Goal: Information Seeking & Learning: Check status

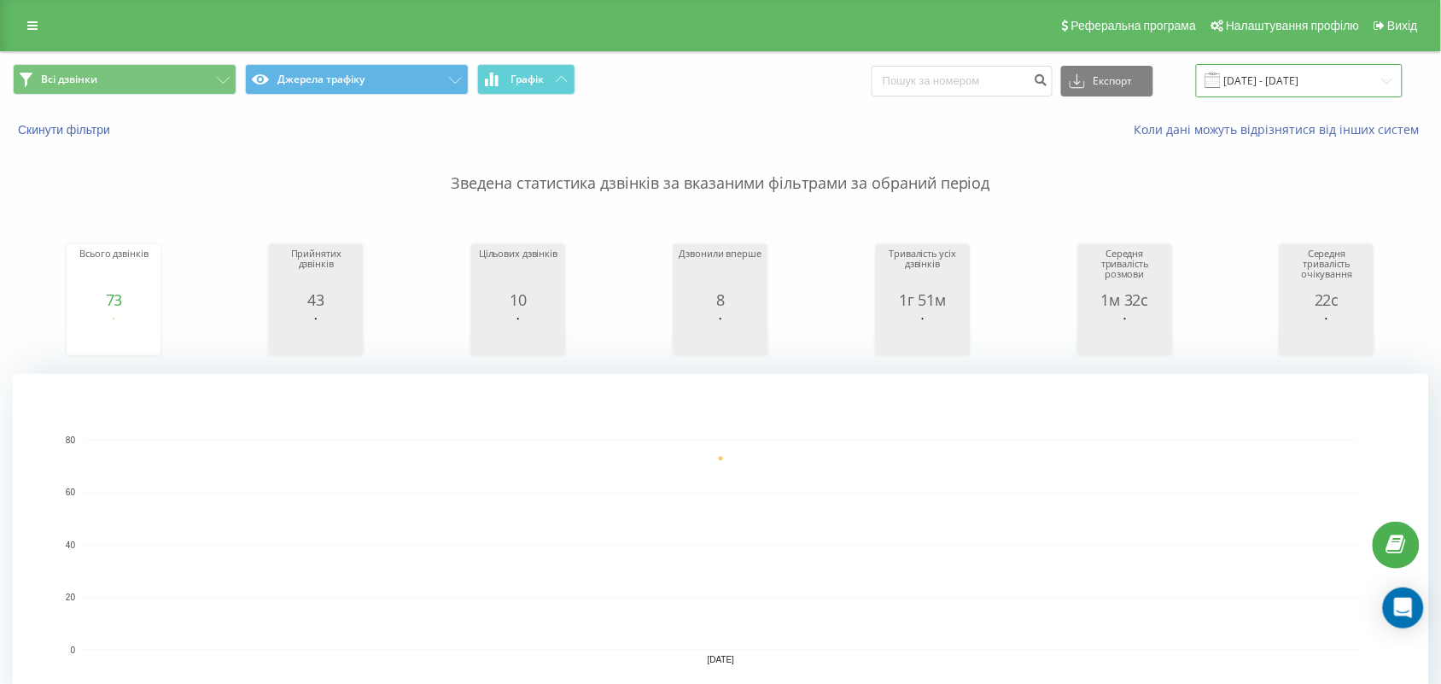
click at [1253, 79] on input "21.08.2025 - 21.08.2025" at bounding box center [1299, 80] width 207 height 33
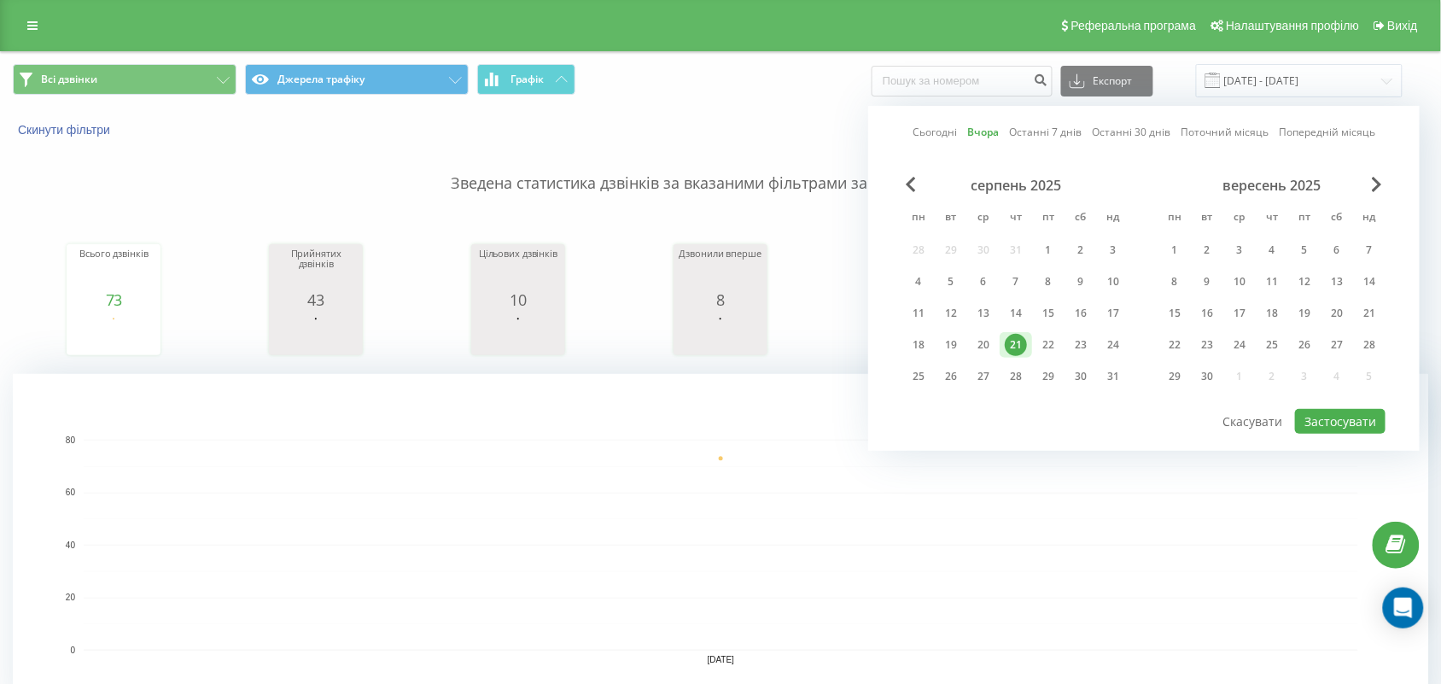
drag, startPoint x: 1047, startPoint y: 333, endPoint x: 1343, endPoint y: 397, distance: 302.2
click at [1047, 334] on div "22" at bounding box center [1048, 345] width 22 height 22
click at [1360, 414] on button "Застосувати" at bounding box center [1340, 421] width 90 height 25
type input "[DATE] - [DATE]"
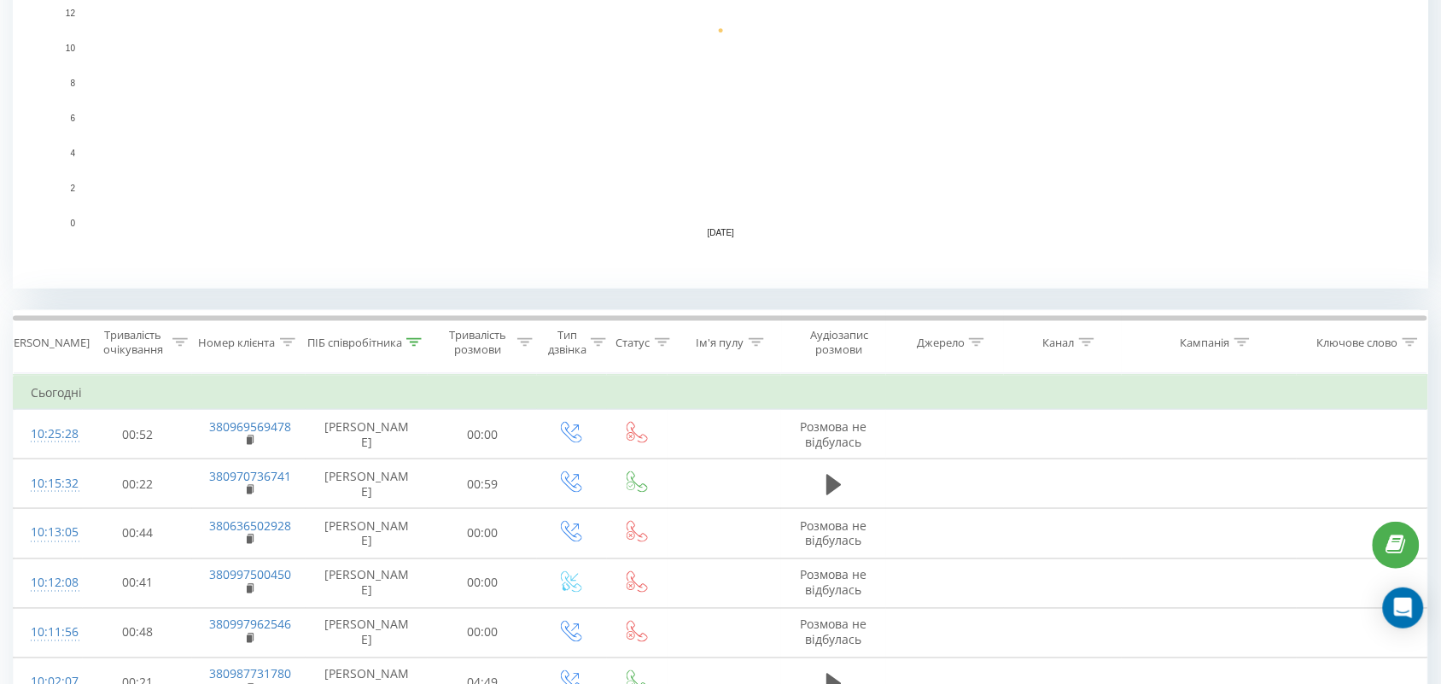
scroll to position [766, 0]
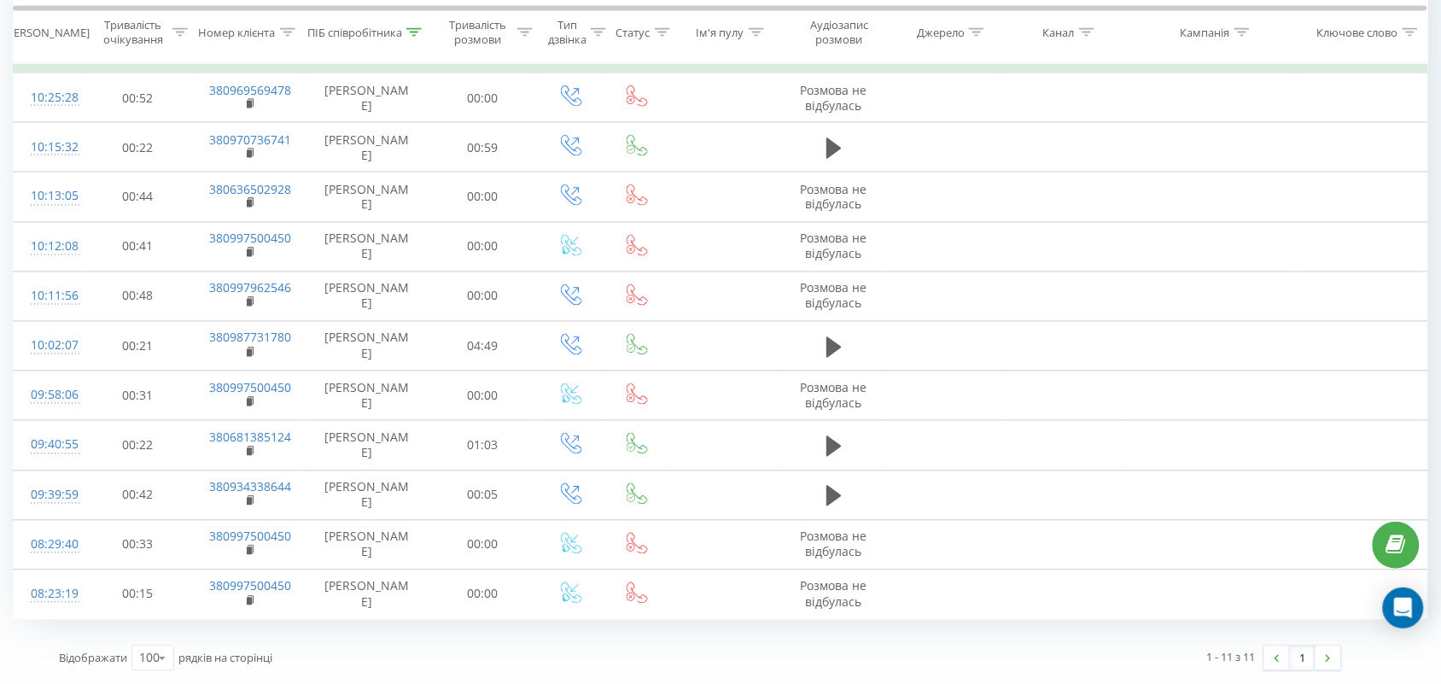
click at [411, 34] on icon at bounding box center [413, 31] width 15 height 9
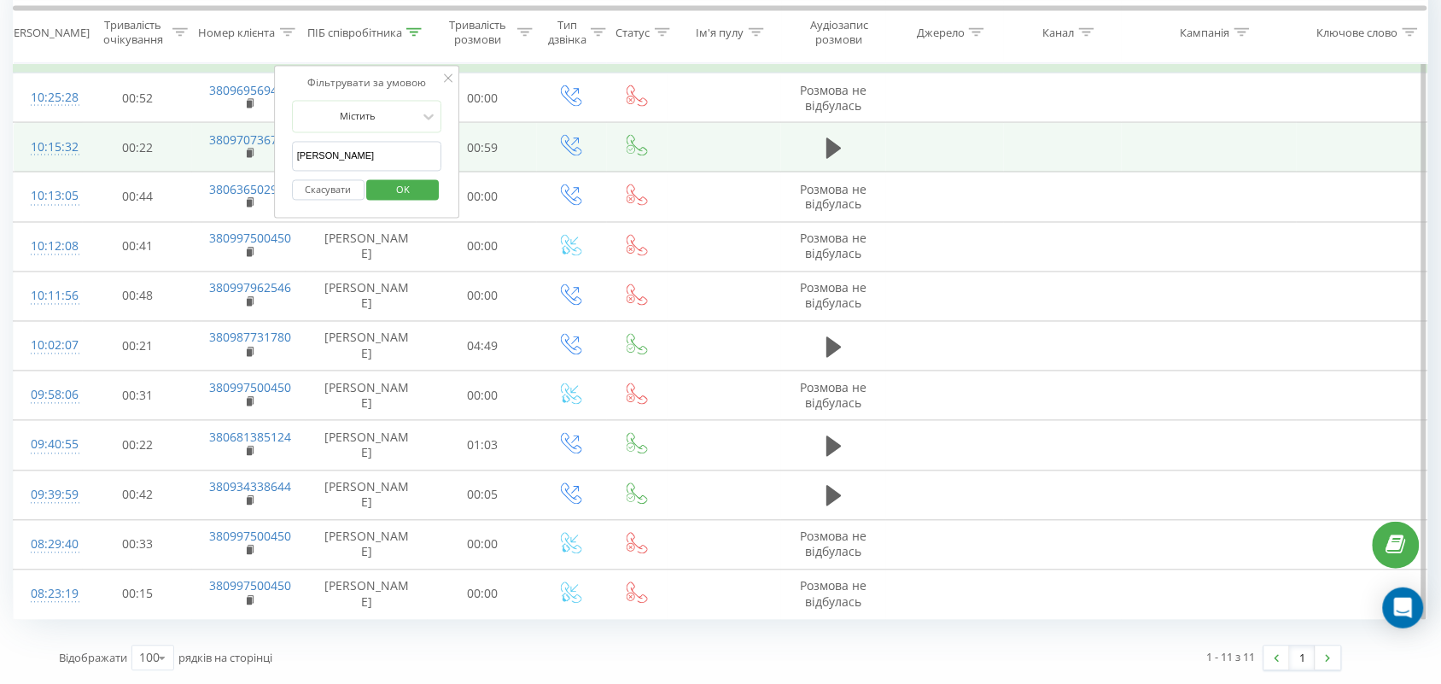
drag, startPoint x: 374, startPoint y: 145, endPoint x: 104, endPoint y: 146, distance: 269.7
click at [104, 146] on table "Фільтрувати за умовою Дорівнює Скасувати OK Фільтрувати за умовою Містить Скасу…" at bounding box center [720, 329] width 1415 height 582
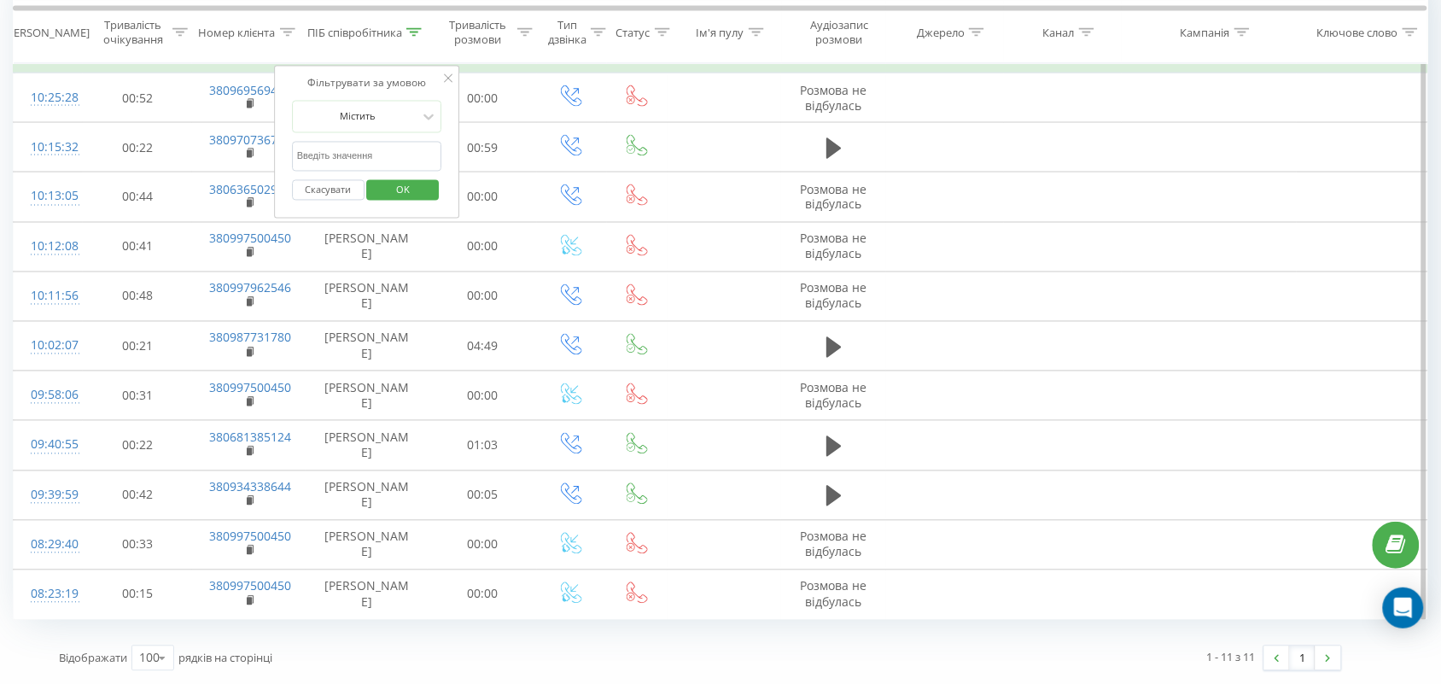
click at [322, 160] on input "text" at bounding box center [367, 157] width 150 height 30
type input "Валерія"
click at [411, 184] on span "OK" at bounding box center [403, 189] width 48 height 26
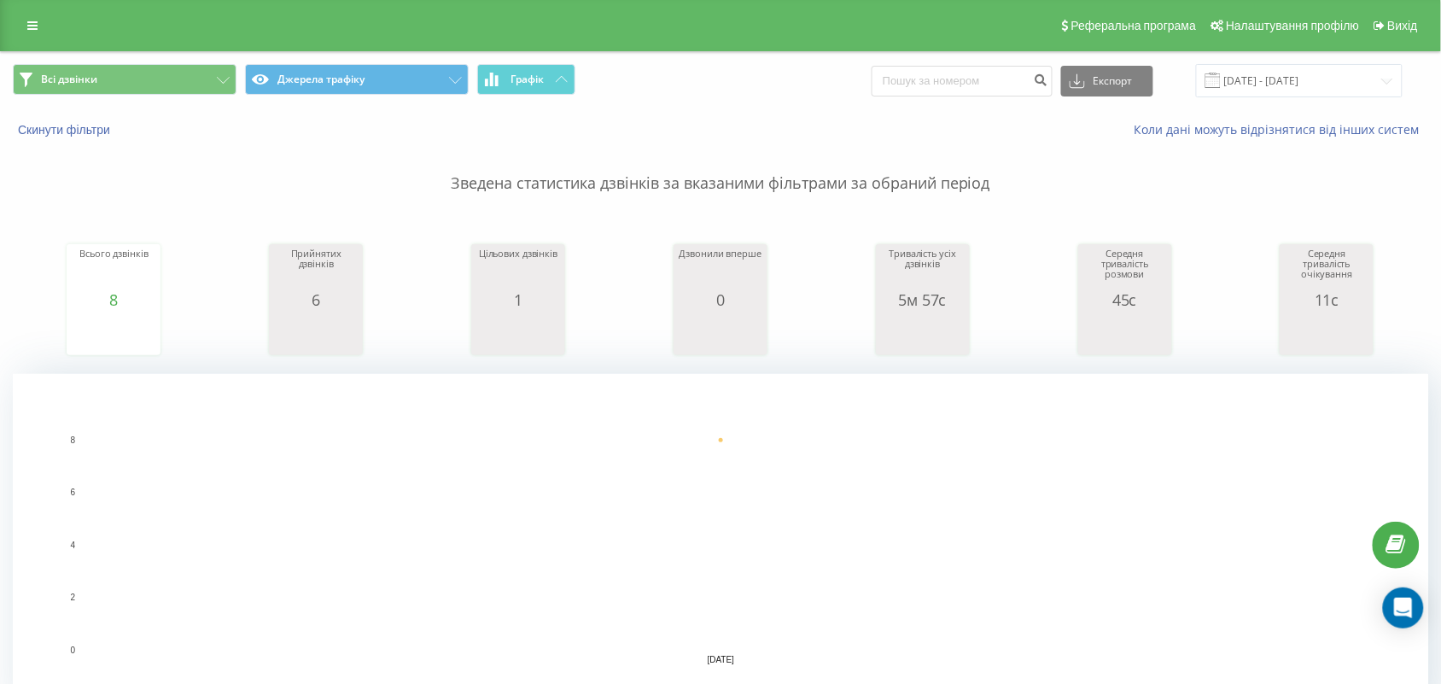
scroll to position [616, 0]
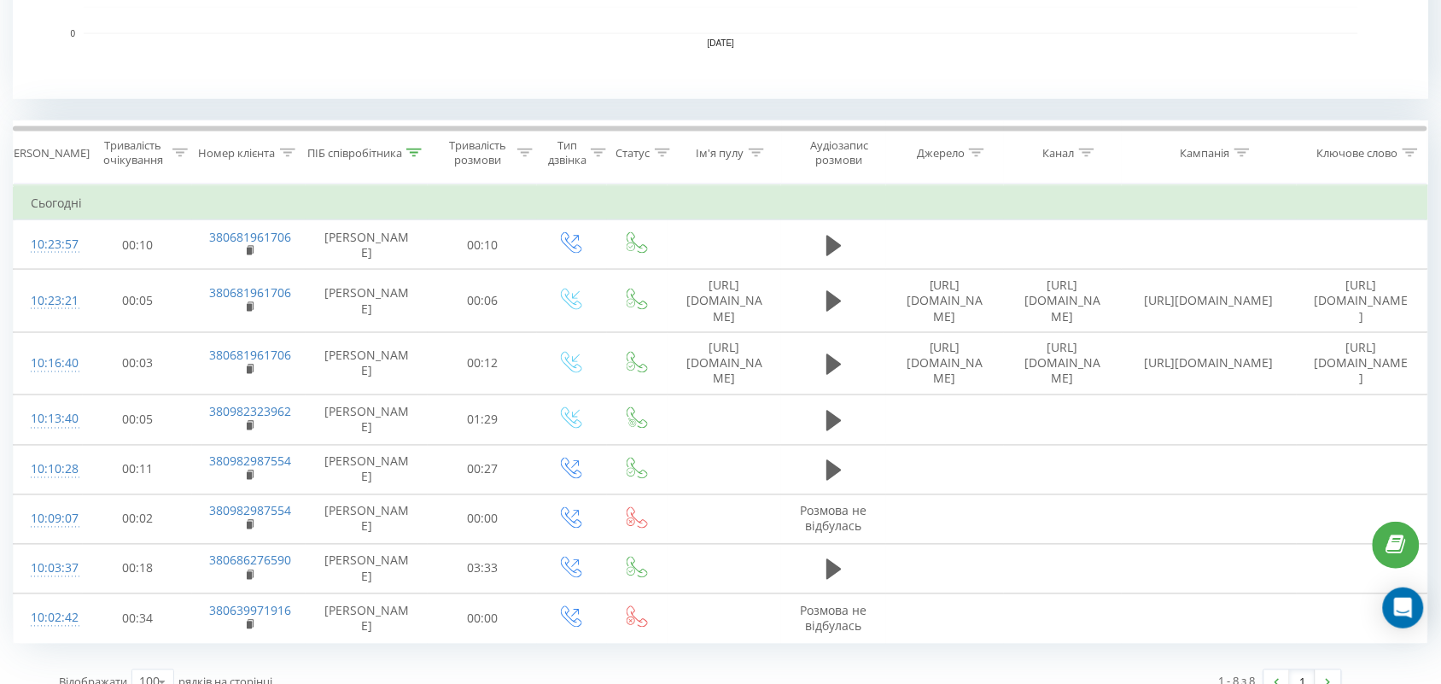
click at [417, 149] on icon at bounding box center [413, 153] width 15 height 9
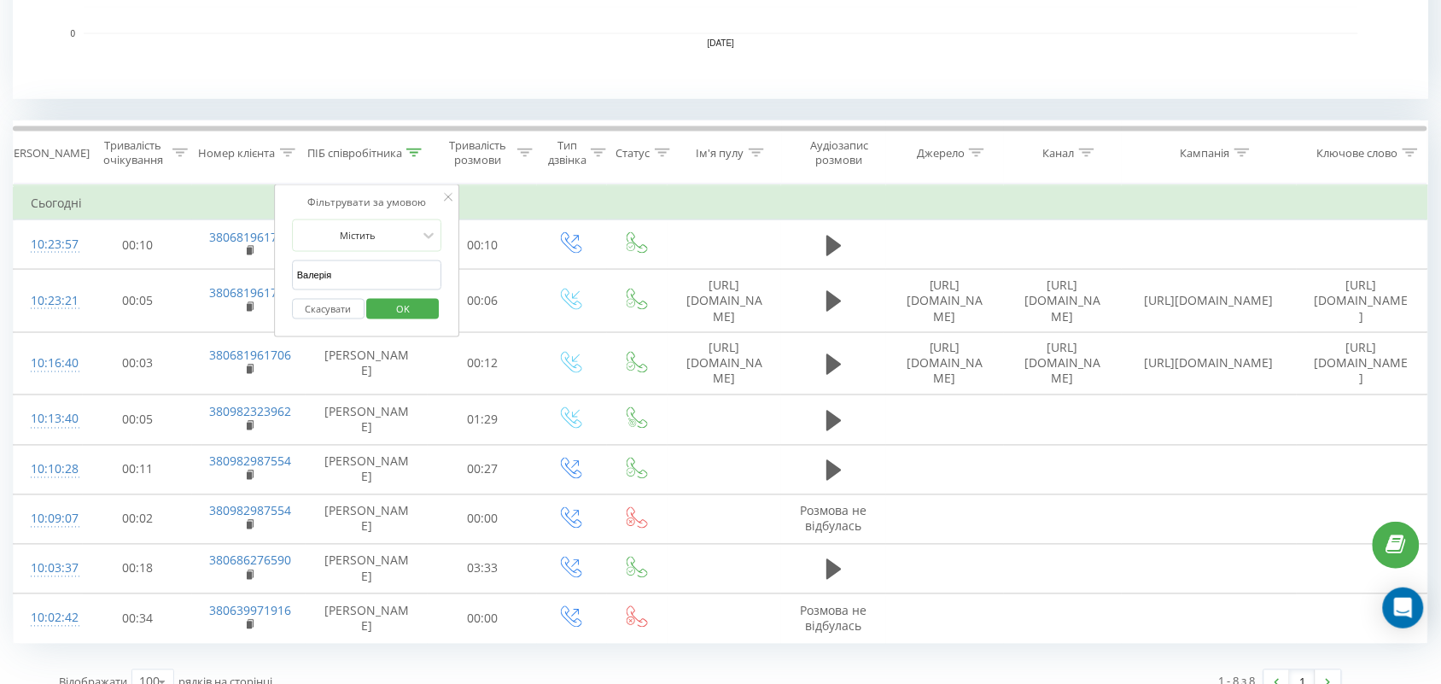
drag, startPoint x: 381, startPoint y: 279, endPoint x: 282, endPoint y: 266, distance: 99.8
click at [282, 266] on div "Фільтрувати за умовою Містить Валерія Скасувати OK" at bounding box center [367, 261] width 186 height 154
click at [411, 310] on span "OK" at bounding box center [403, 308] width 48 height 26
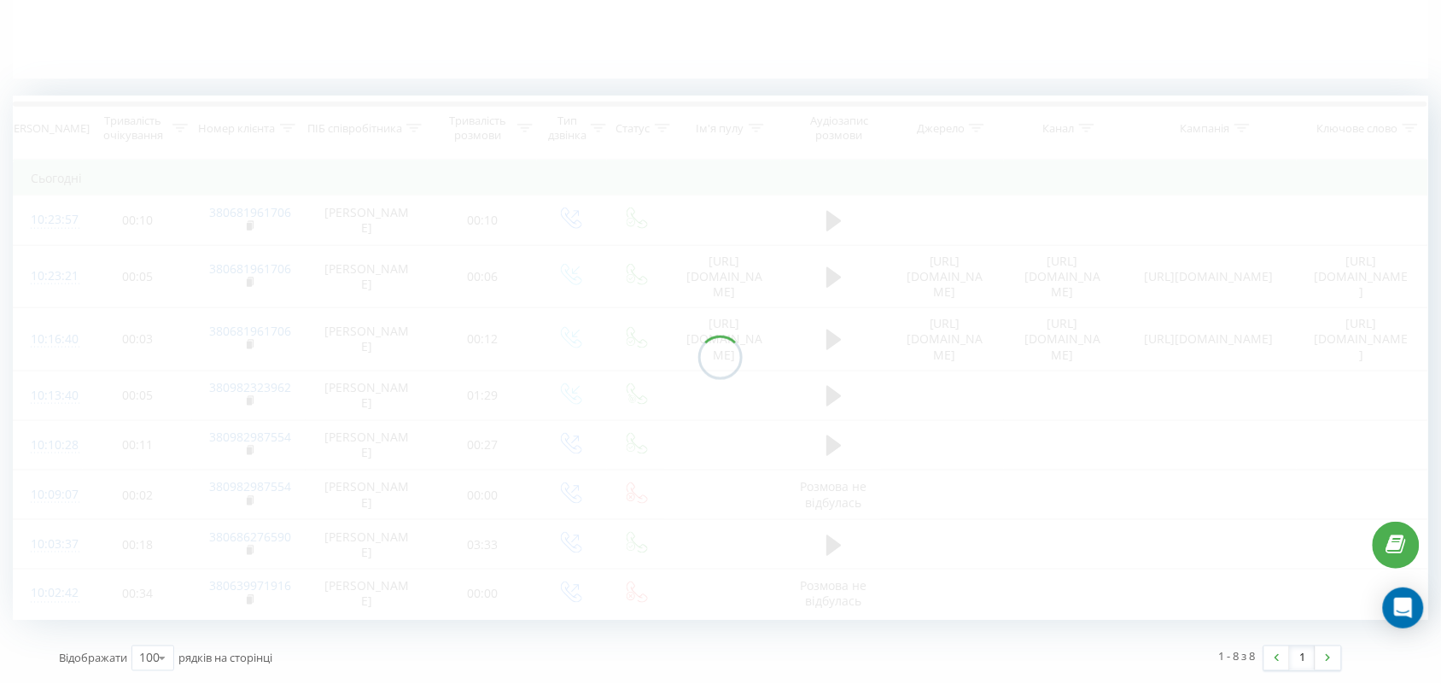
scroll to position [376, 0]
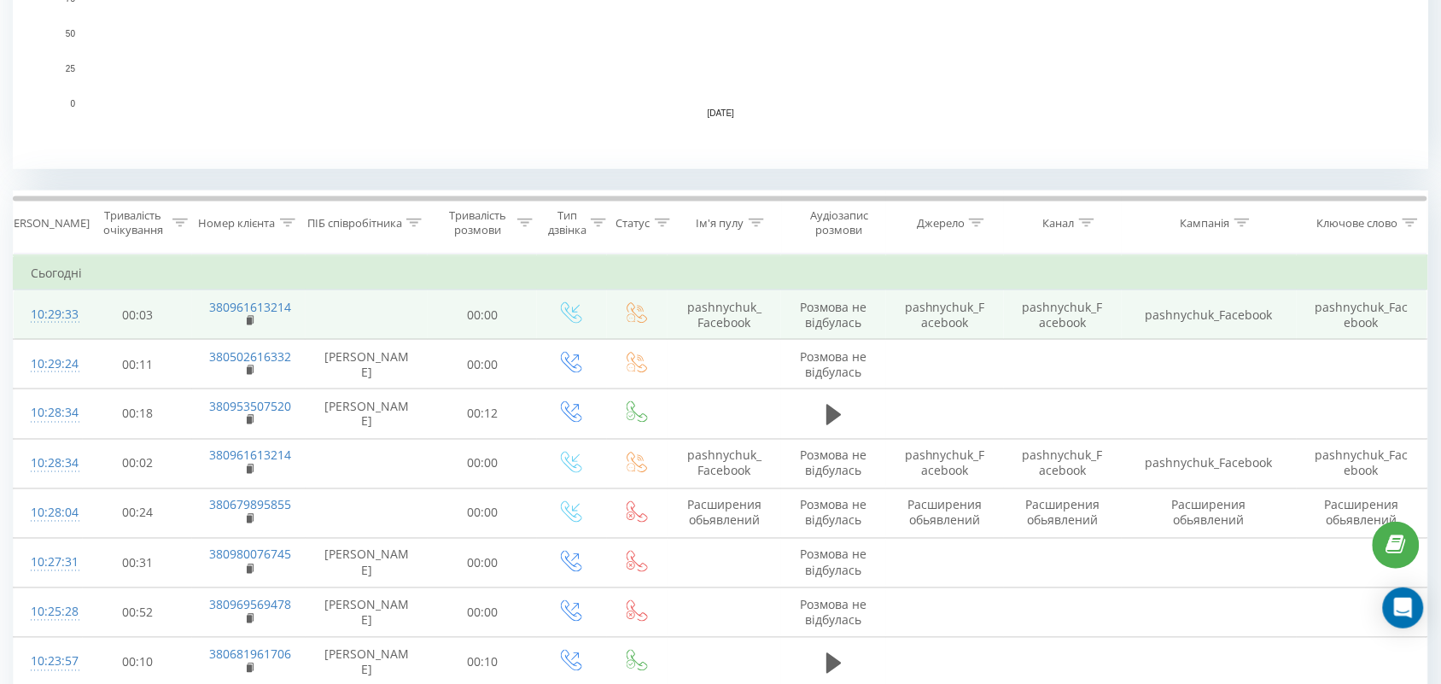
scroll to position [483, 0]
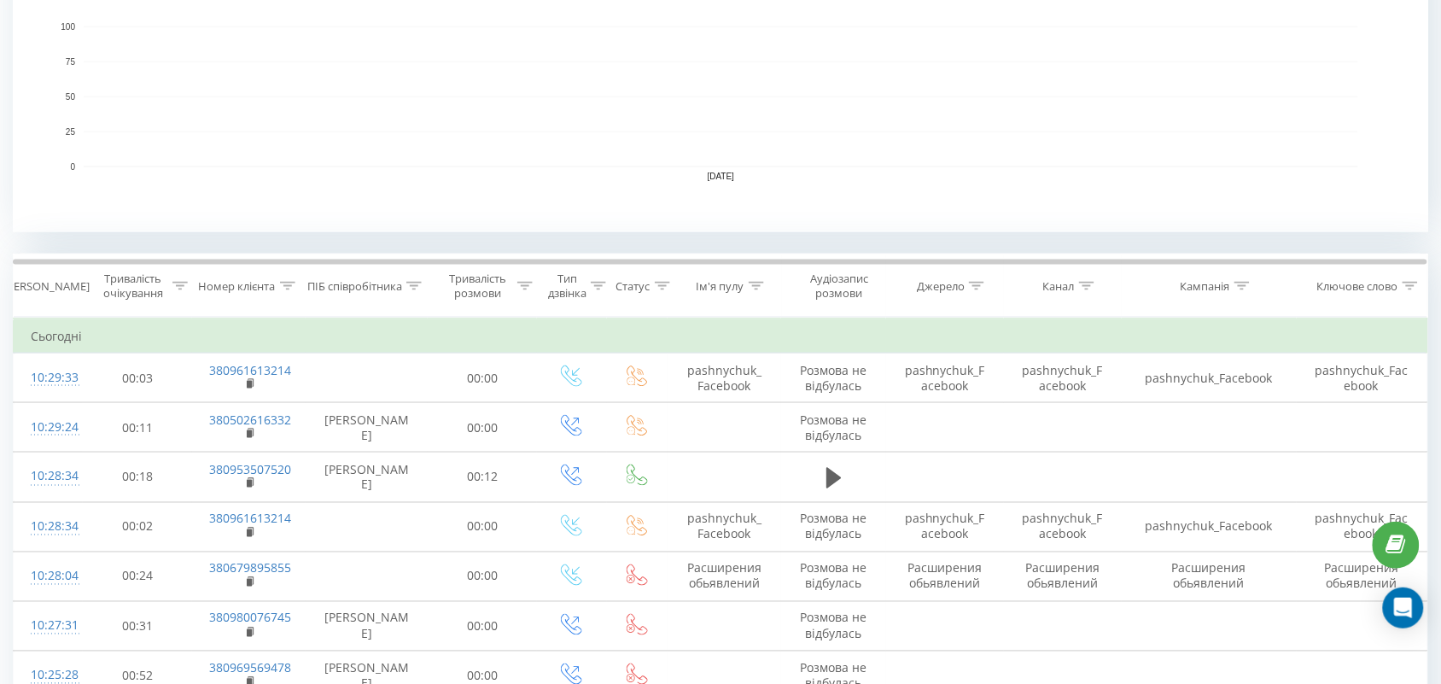
click at [419, 283] on icon at bounding box center [413, 286] width 15 height 9
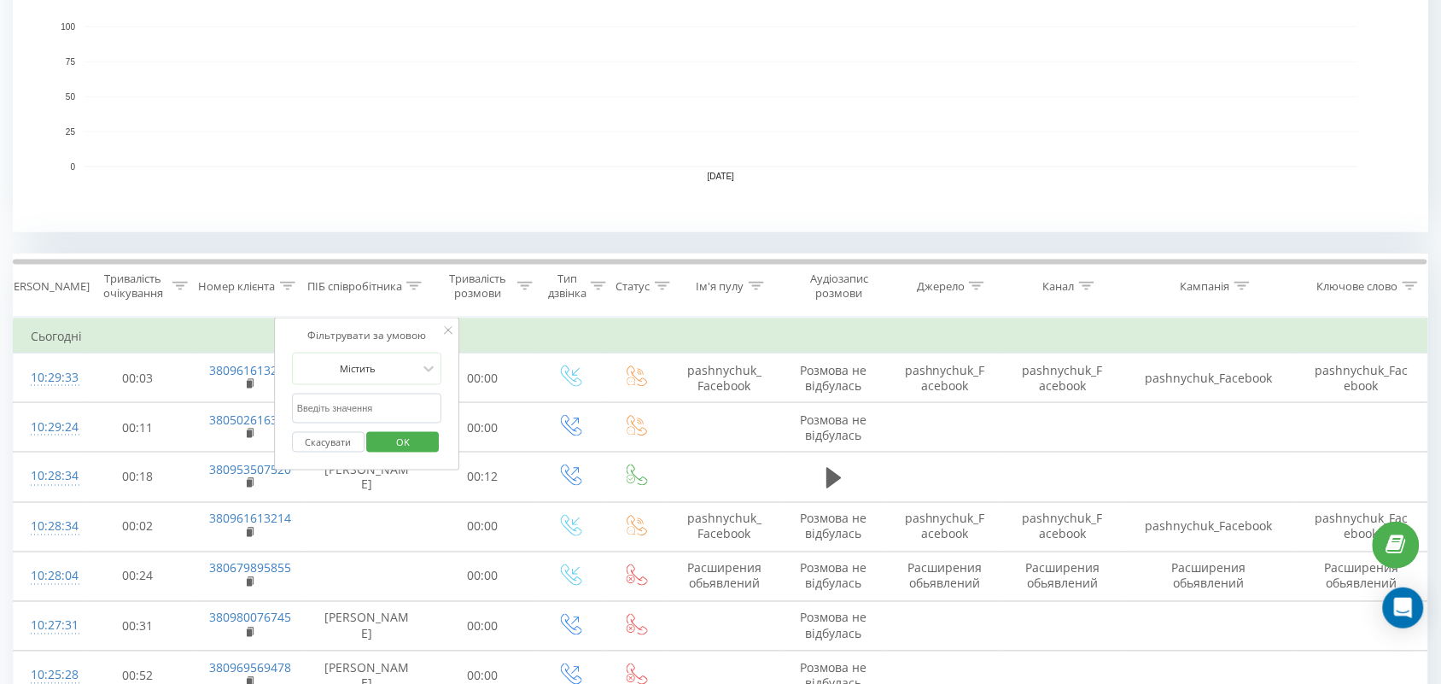
click at [402, 415] on input "text" at bounding box center [367, 408] width 150 height 30
type input "тамара"
click at [403, 452] on span "OK" at bounding box center [403, 441] width 48 height 26
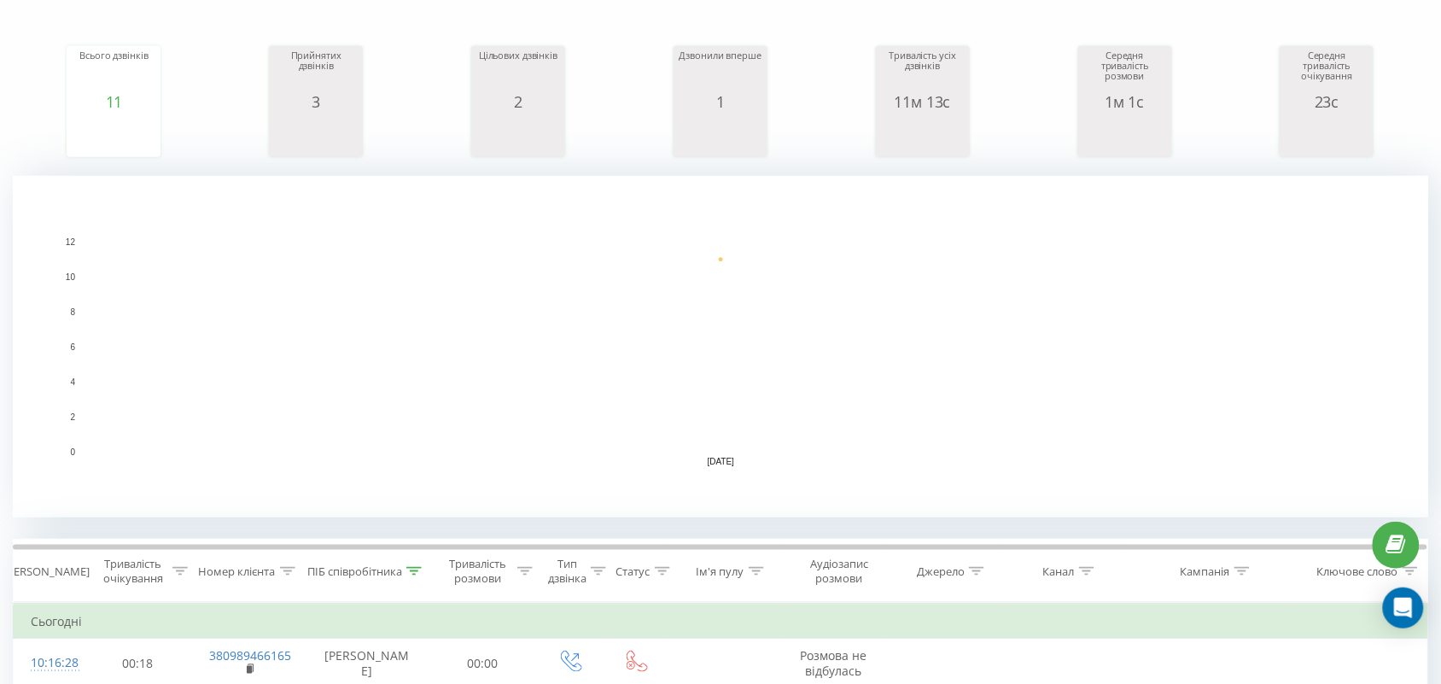
scroll to position [483, 0]
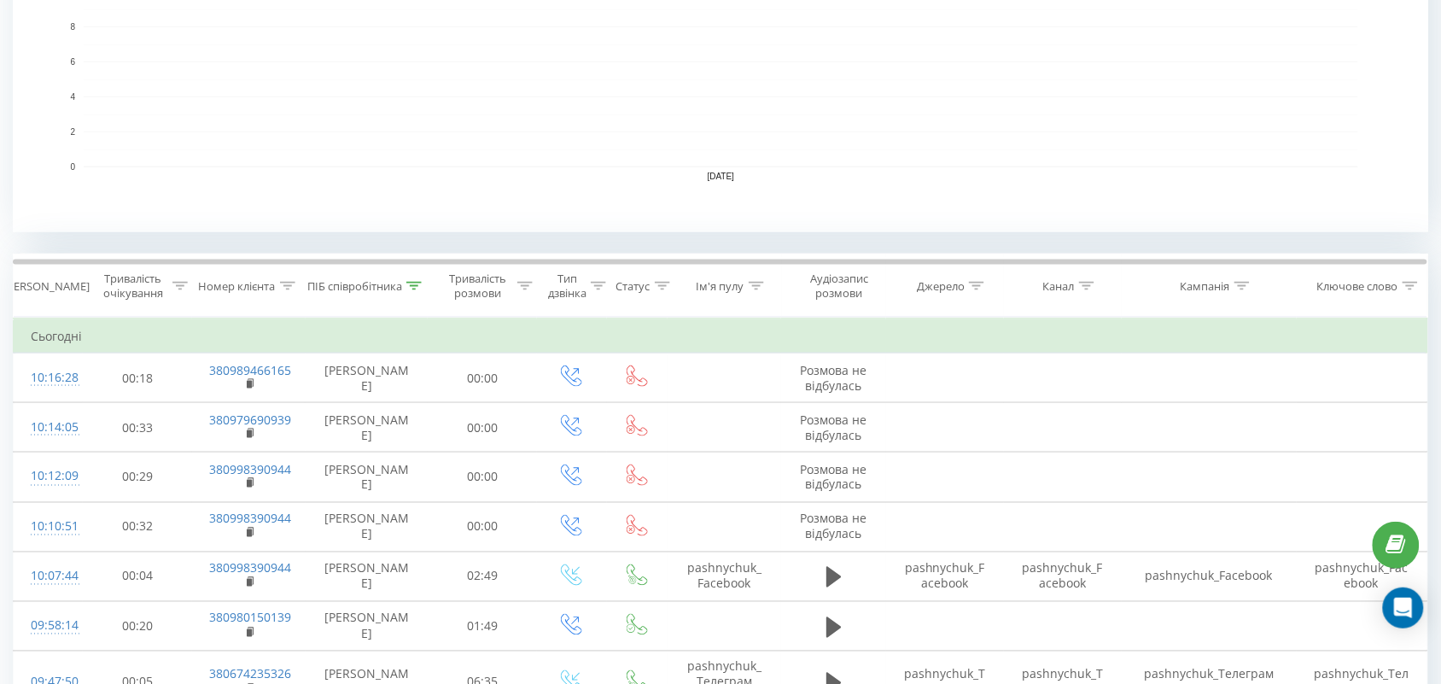
click at [414, 287] on icon at bounding box center [413, 286] width 15 height 9
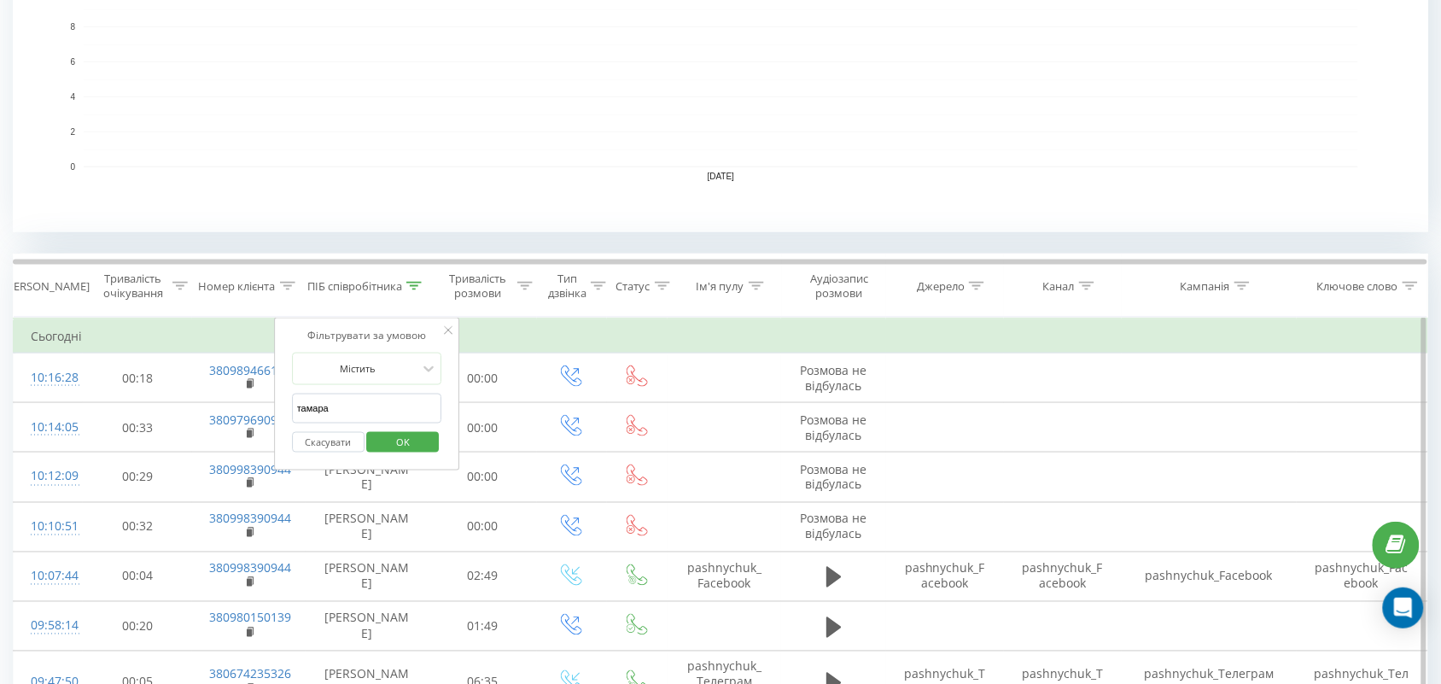
drag, startPoint x: 406, startPoint y: 411, endPoint x: 280, endPoint y: 416, distance: 126.4
click at [280, 416] on div "Фільтрувати за умовою Містить тамара Скасувати OK" at bounding box center [367, 395] width 186 height 154
click at [361, 415] on input "text" at bounding box center [367, 408] width 150 height 30
type input "аліна"
click at [401, 434] on span "OK" at bounding box center [403, 441] width 48 height 26
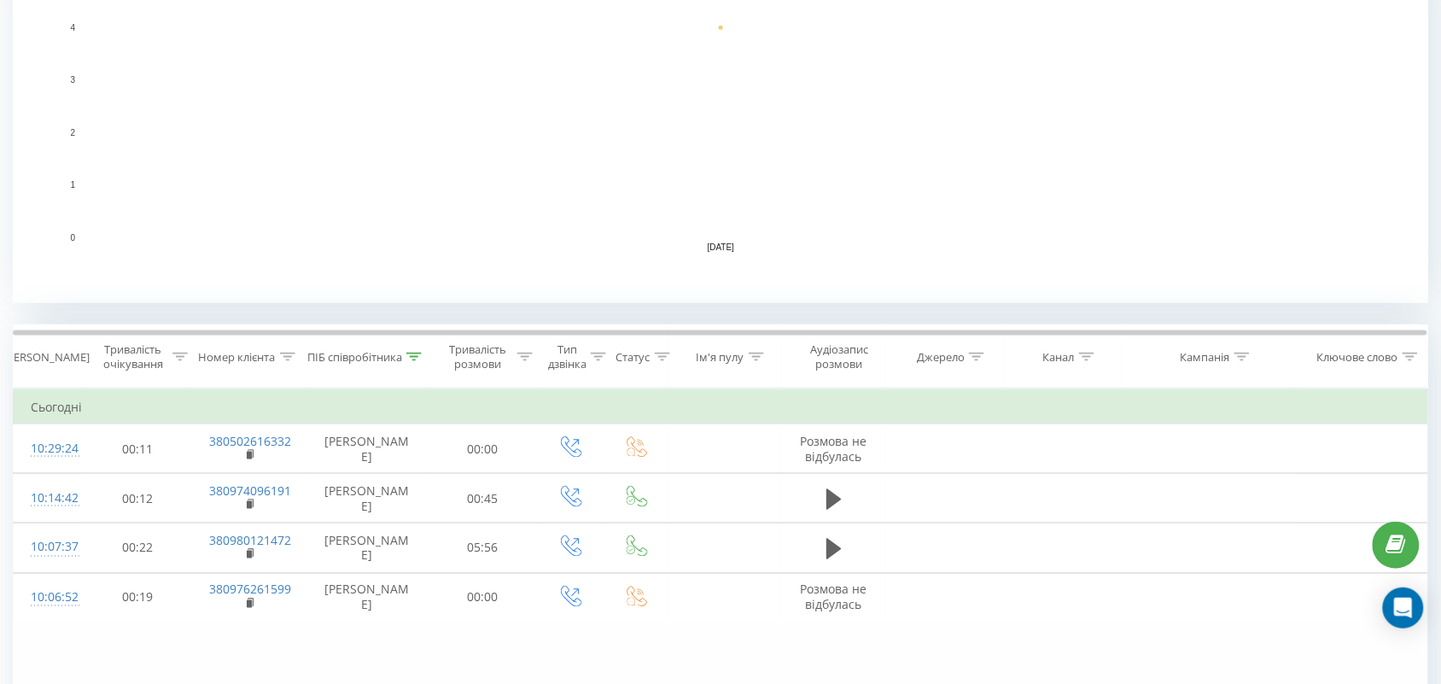
scroll to position [483, 0]
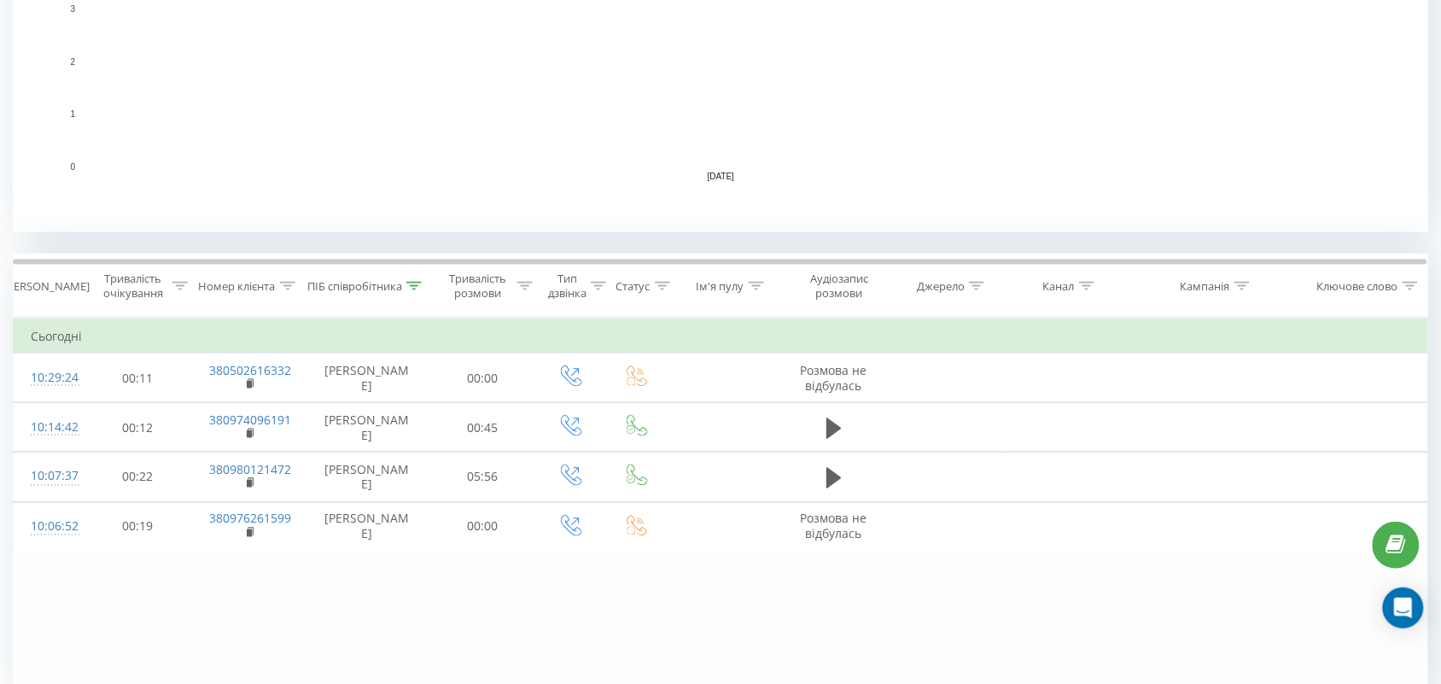
click at [414, 288] on icon at bounding box center [413, 286] width 15 height 9
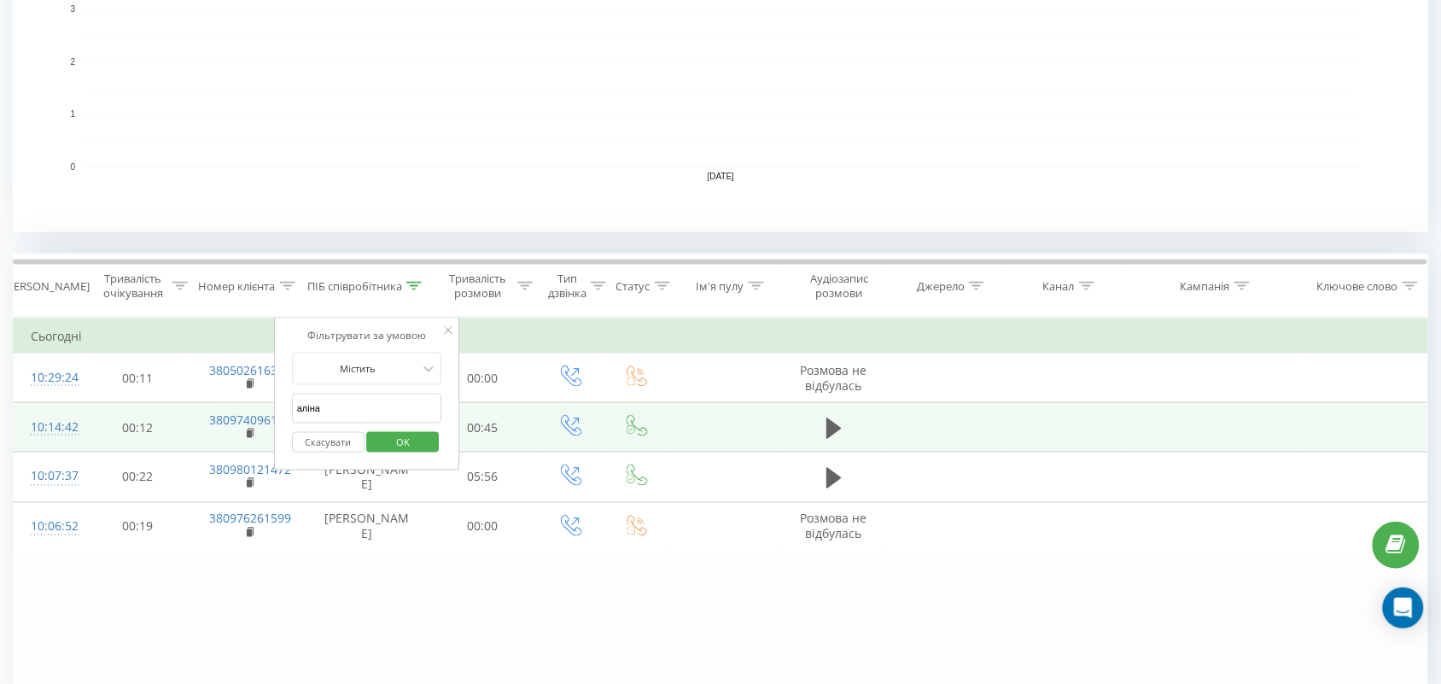
drag, startPoint x: 376, startPoint y: 405, endPoint x: 216, endPoint y: 405, distance: 159.6
click at [216, 405] on table "Фільтрувати за умовою Дорівнює Скасувати OK Фільтрувати за умовою Містить Скасу…" at bounding box center [720, 435] width 1415 height 235
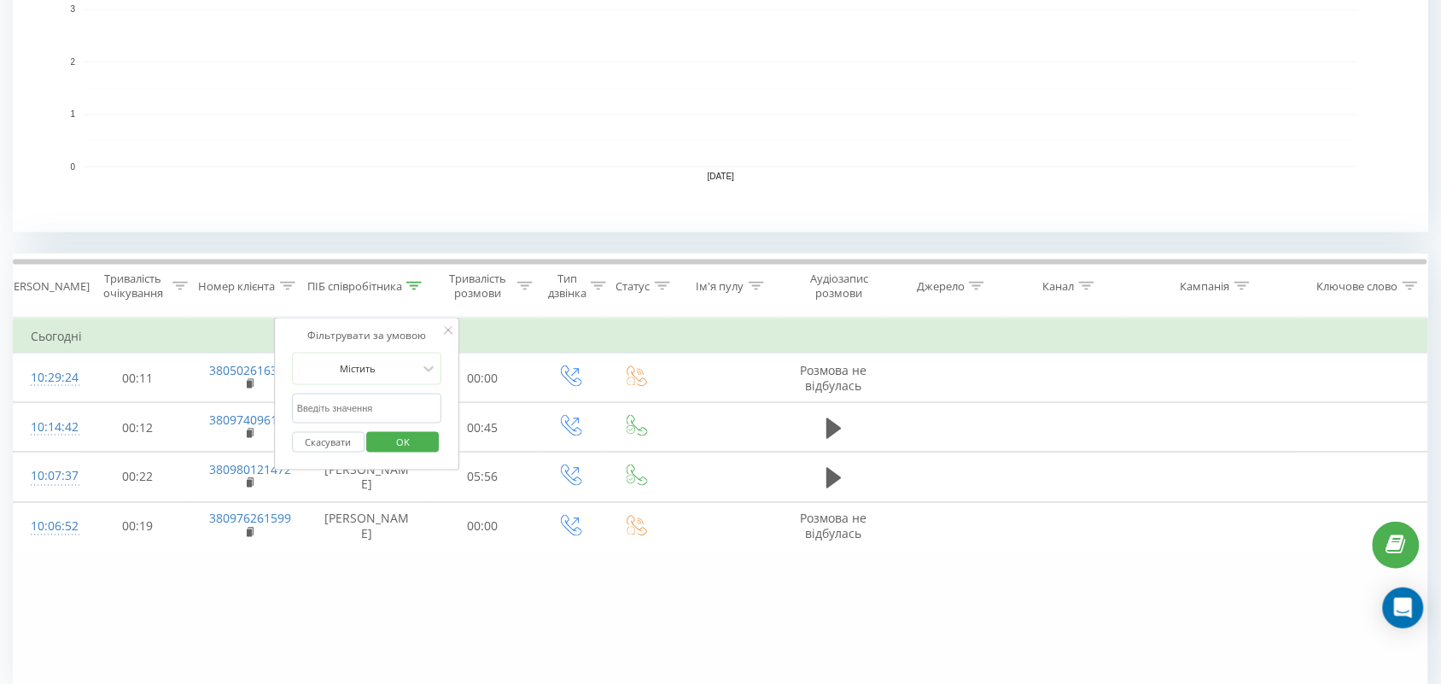
click at [384, 440] on span "OK" at bounding box center [403, 441] width 48 height 26
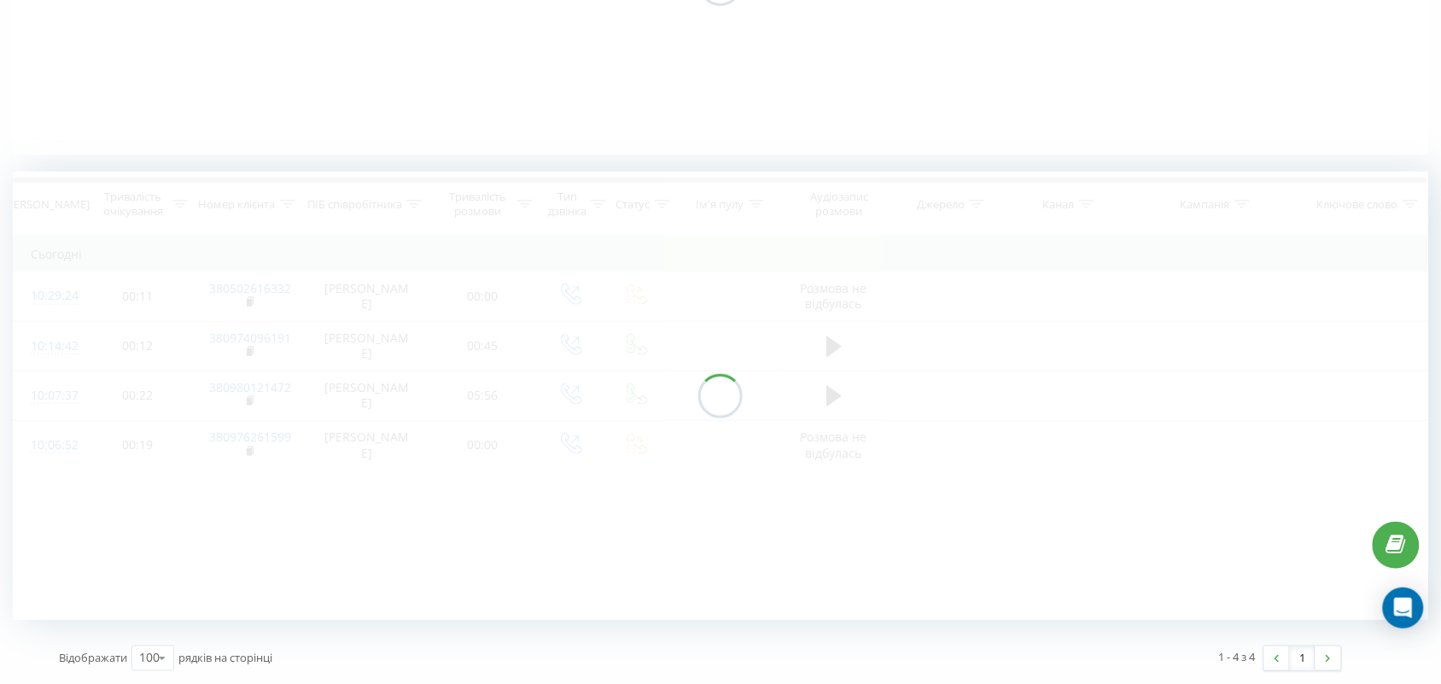
scroll to position [326, 0]
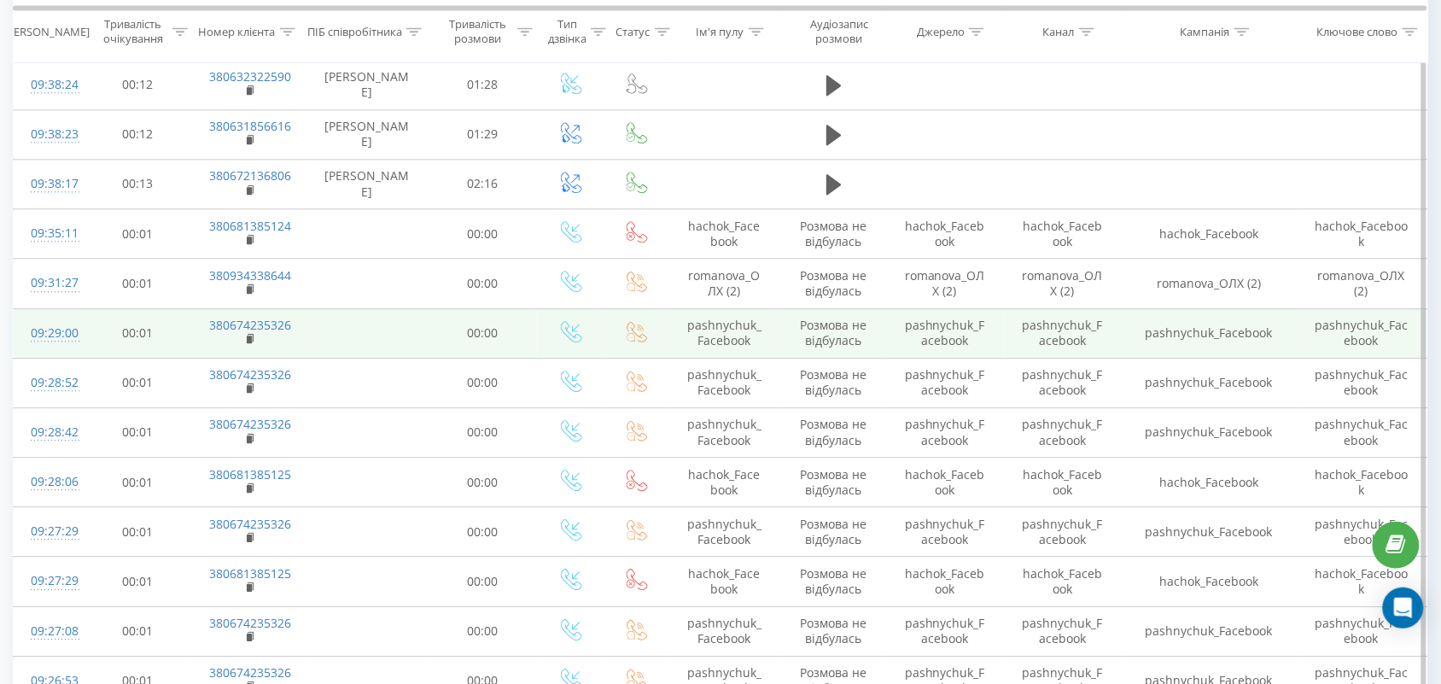
scroll to position [747, 0]
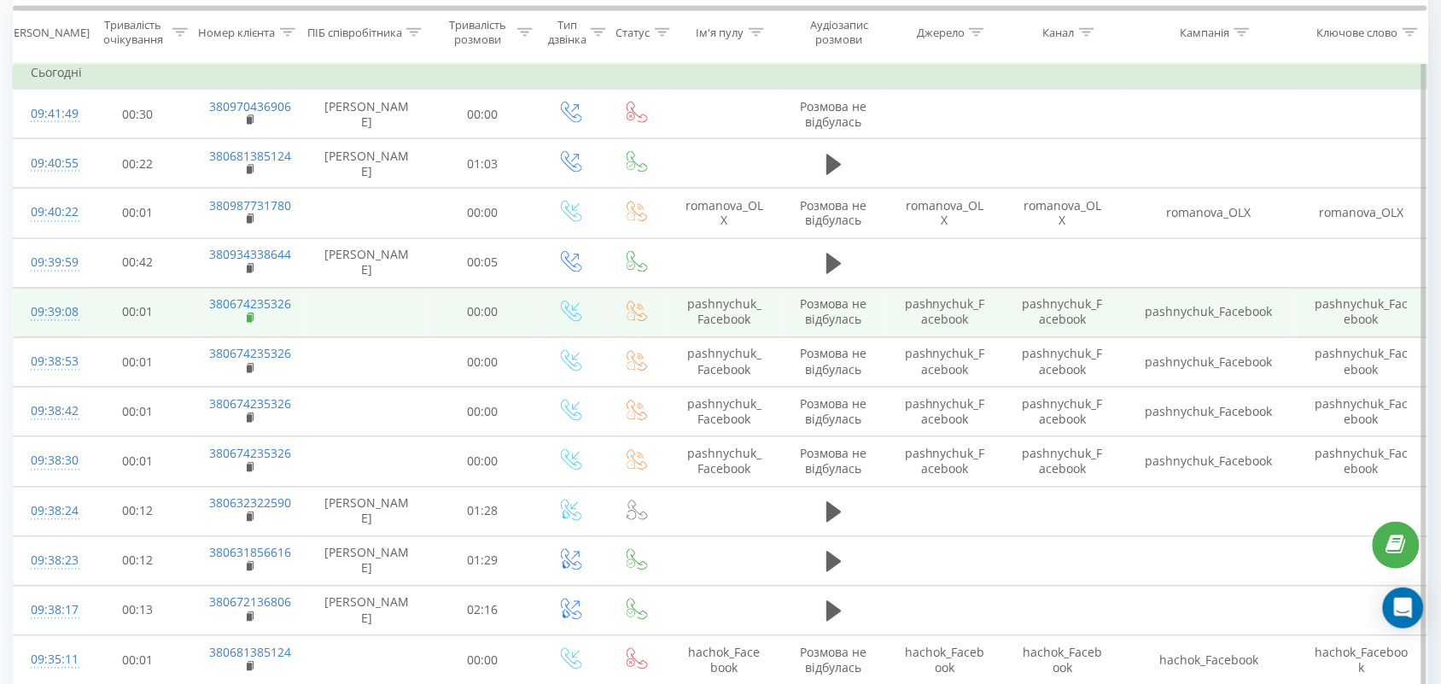
click at [249, 321] on rect at bounding box center [249, 319] width 5 height 8
